Goal: Obtain resource: Download file/media

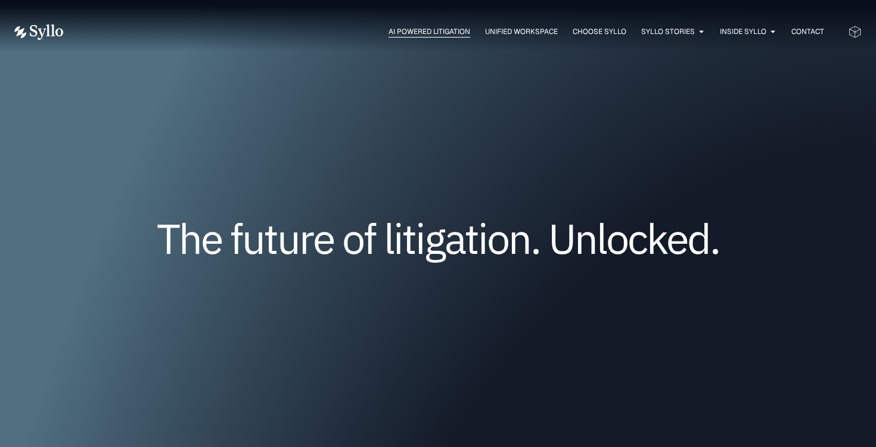
click at [433, 32] on span "AI Powered Litigation" at bounding box center [429, 31] width 82 height 11
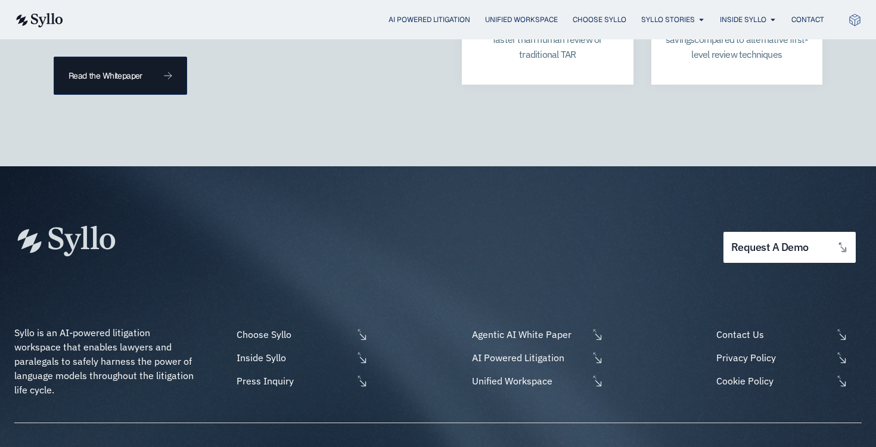
scroll to position [3468, 0]
click at [478, 327] on span "Agentic AI White Paper" at bounding box center [528, 334] width 119 height 14
